Goal: Find specific page/section: Find specific page/section

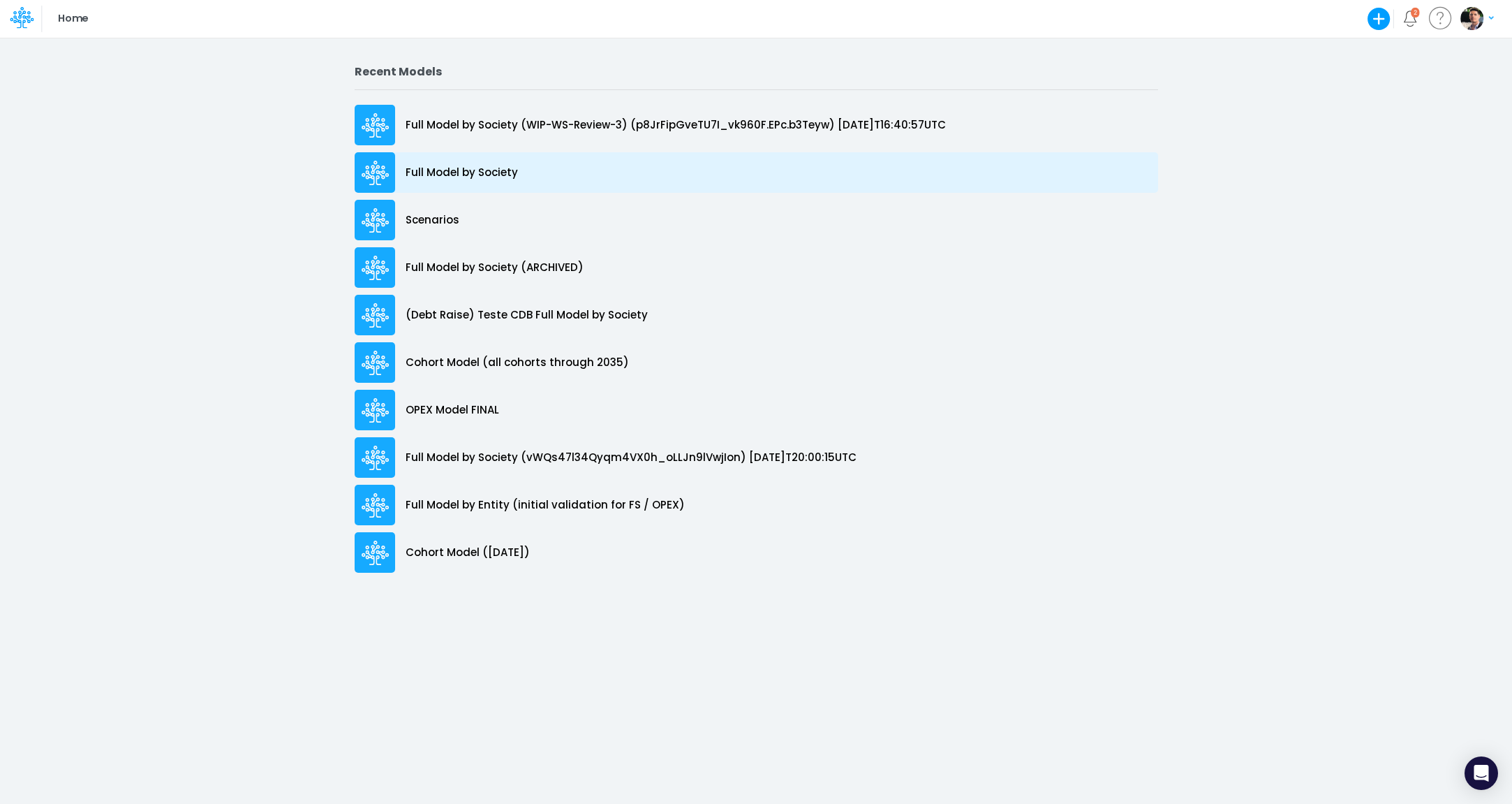
click at [483, 156] on div "Full Model by Society" at bounding box center [757, 172] width 804 height 40
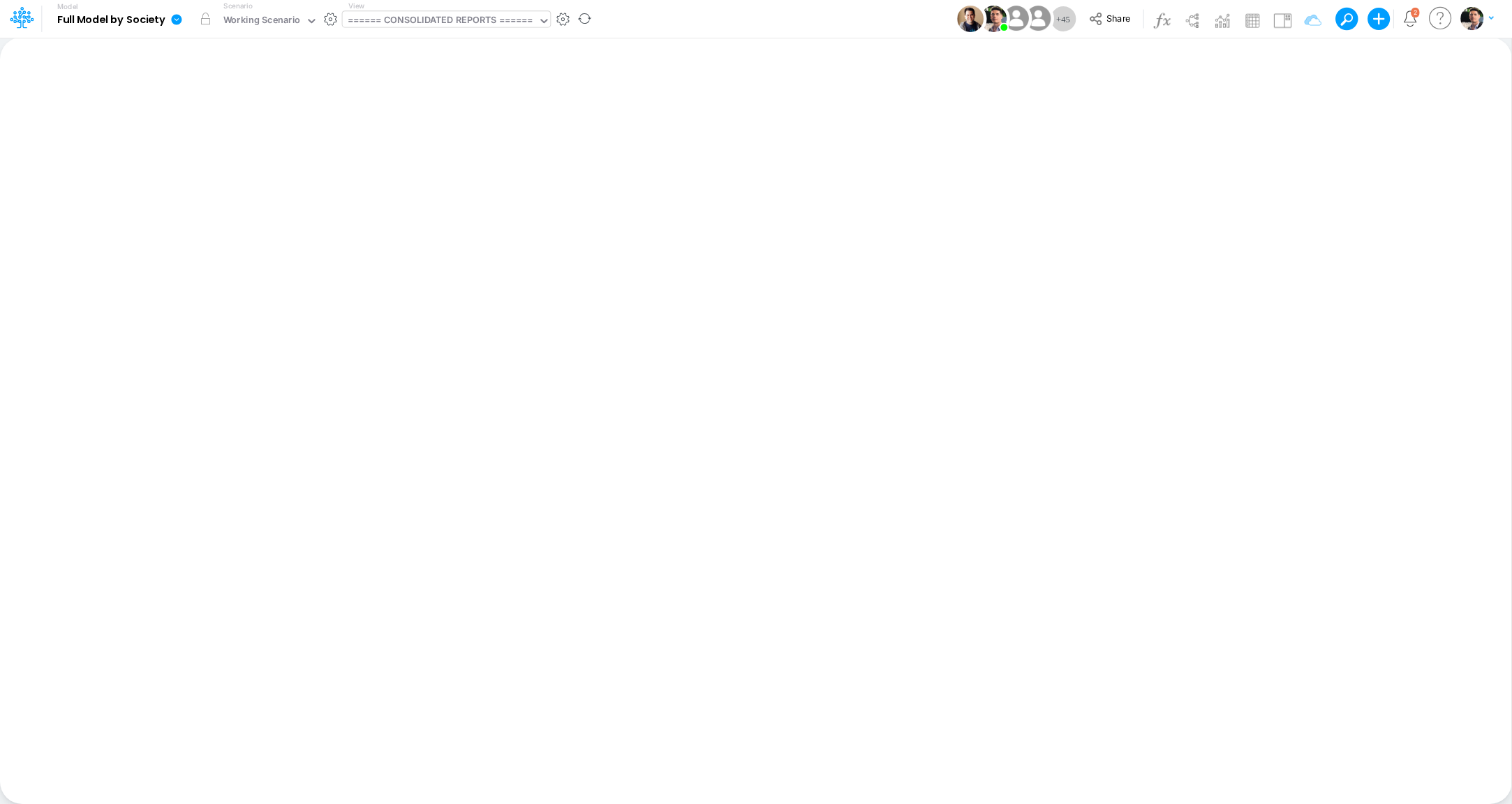
click at [512, 24] on div "====== CONSOLIDATED REPORTS ======" at bounding box center [441, 21] width 185 height 16
type input "assum"
click at [425, 56] on div "Assumptions" at bounding box center [437, 45] width 189 height 23
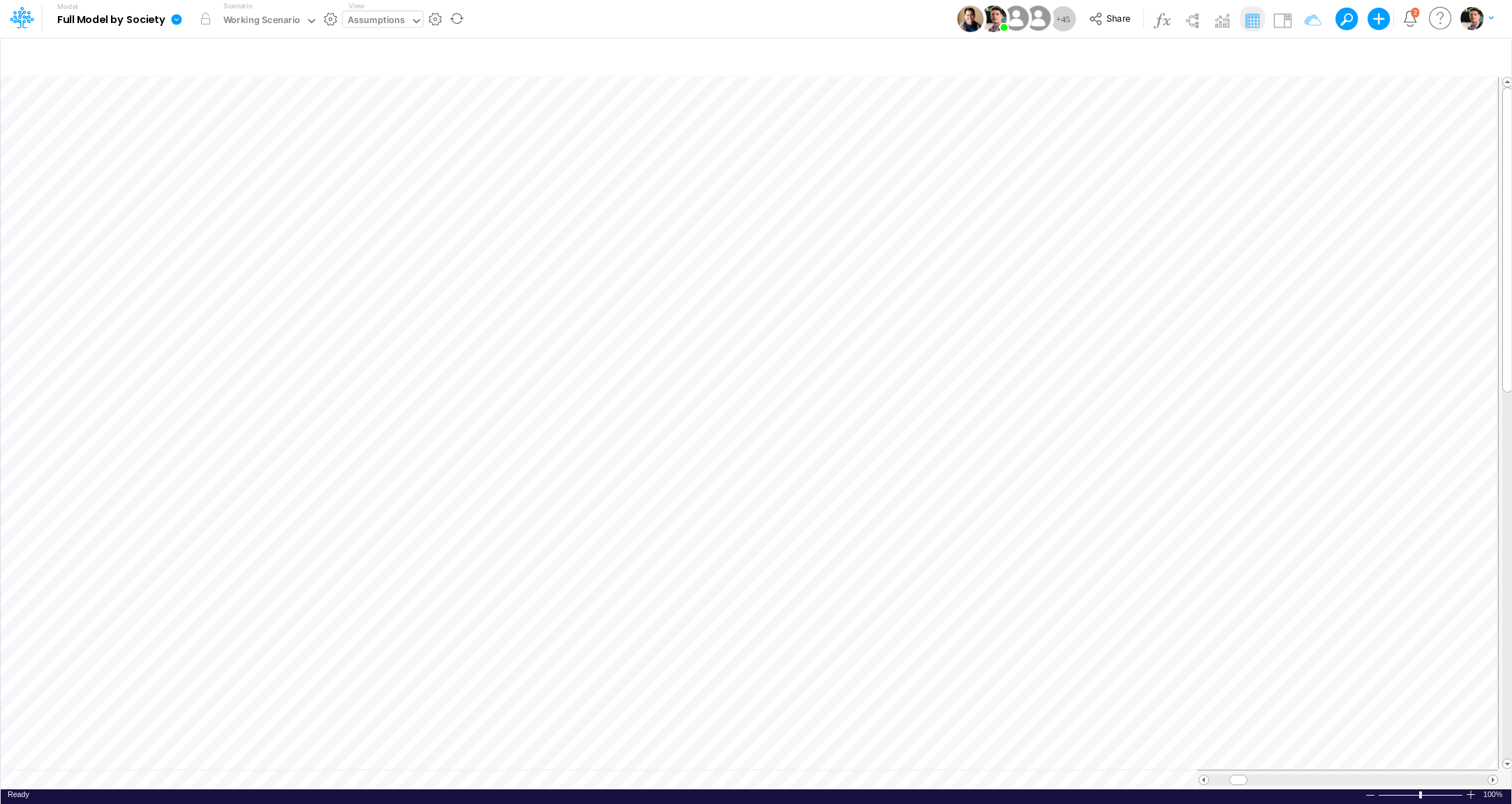
scroll to position [6, 14]
